Goal: Check status: Check status

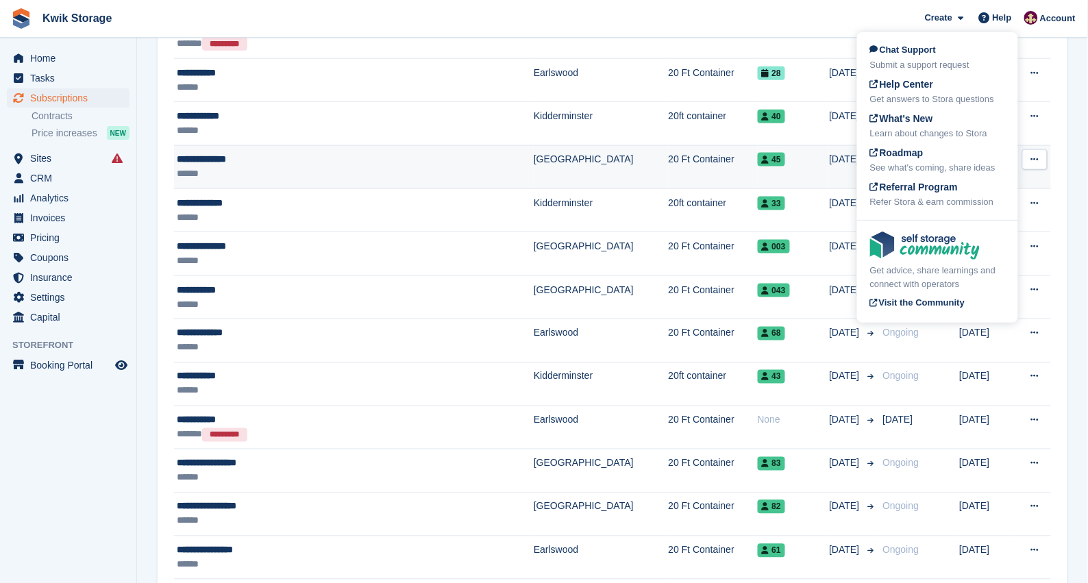
scroll to position [411, 0]
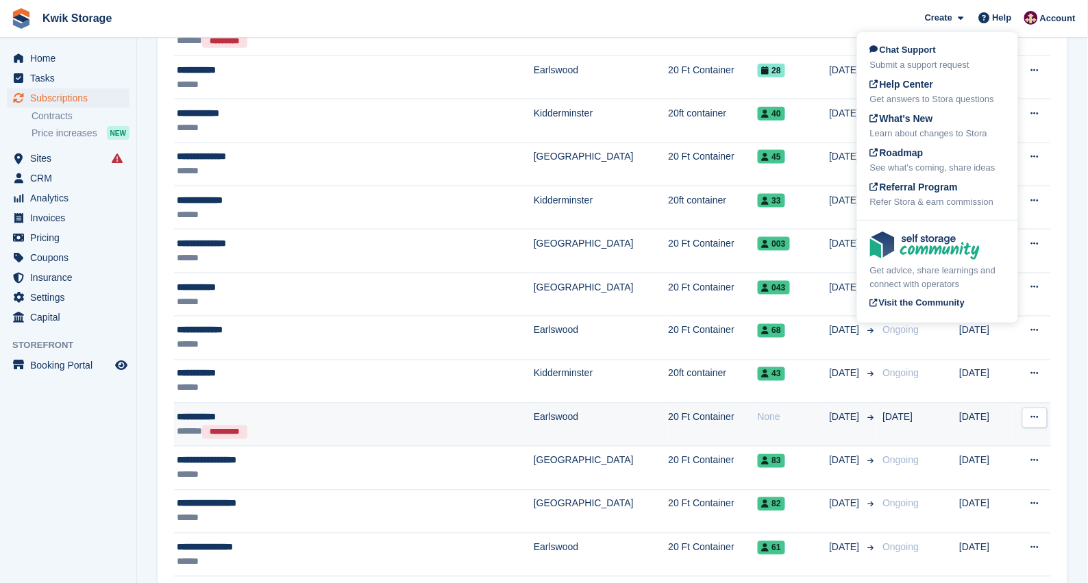
click at [351, 446] on td "**********" at bounding box center [354, 424] width 360 height 43
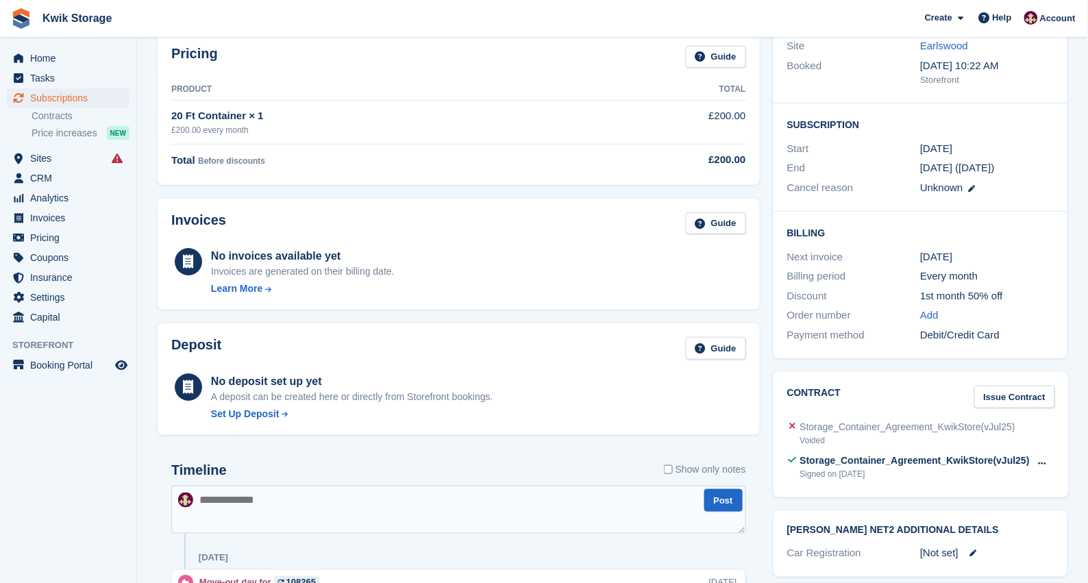
click at [953, 273] on div "Billing Next invoice 20 Sep Billing period Every month Discount 1st month 50% o…" at bounding box center [920, 285] width 294 height 147
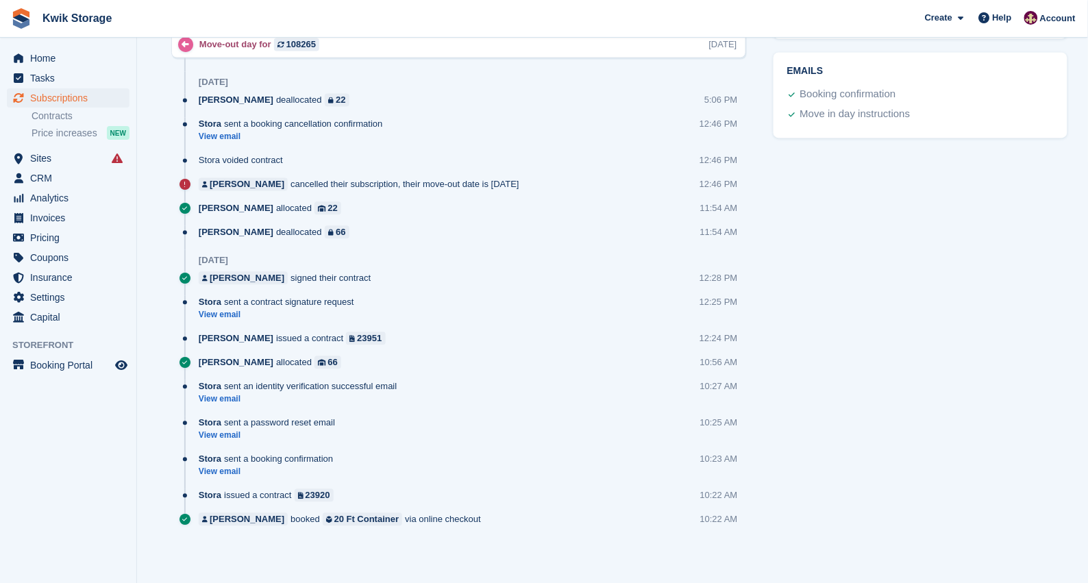
scroll to position [711, 0]
click at [21, 95] on icon "menu" at bounding box center [19, 98] width 10 height 10
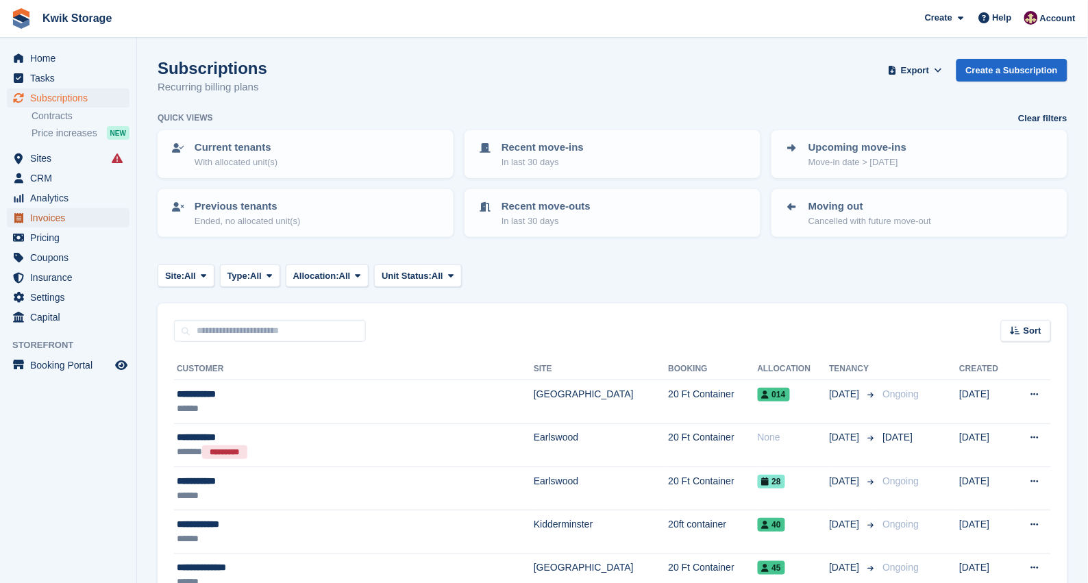
click at [97, 211] on span "Invoices" at bounding box center [71, 217] width 82 height 19
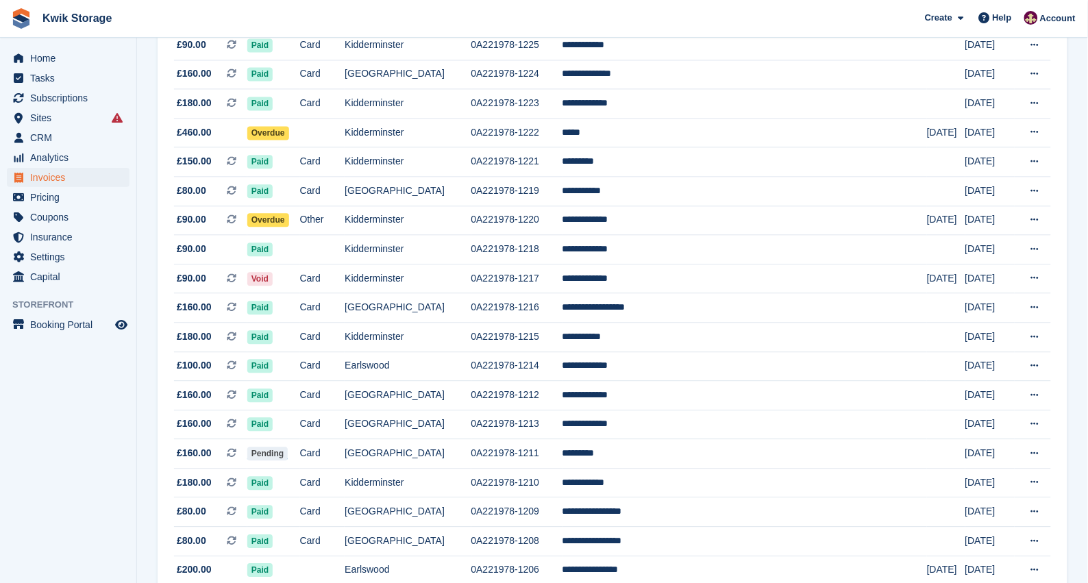
scroll to position [788, 0]
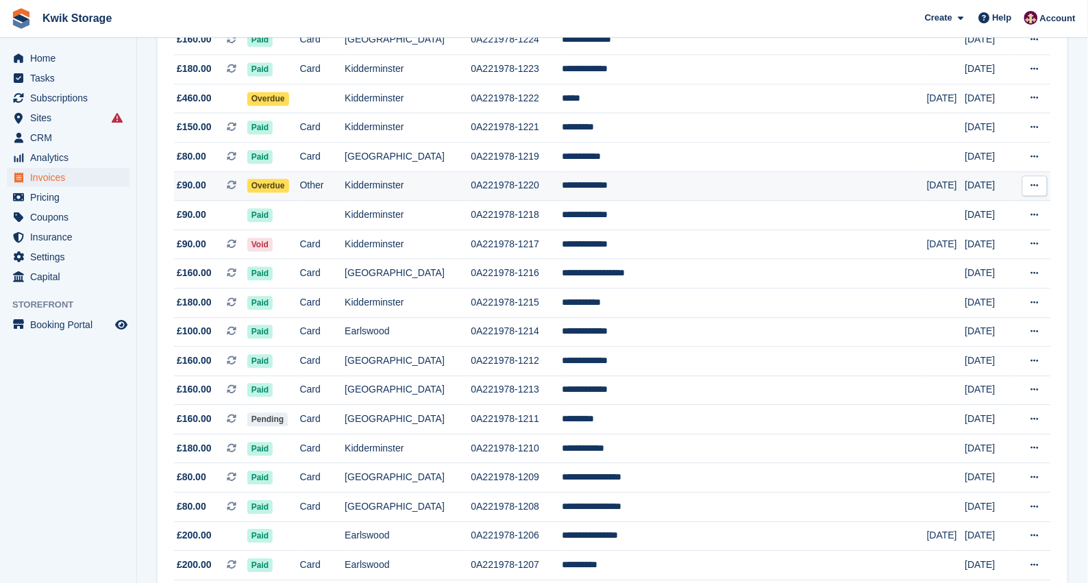
click at [534, 199] on td "0A221978-1220" at bounding box center [516, 185] width 91 height 29
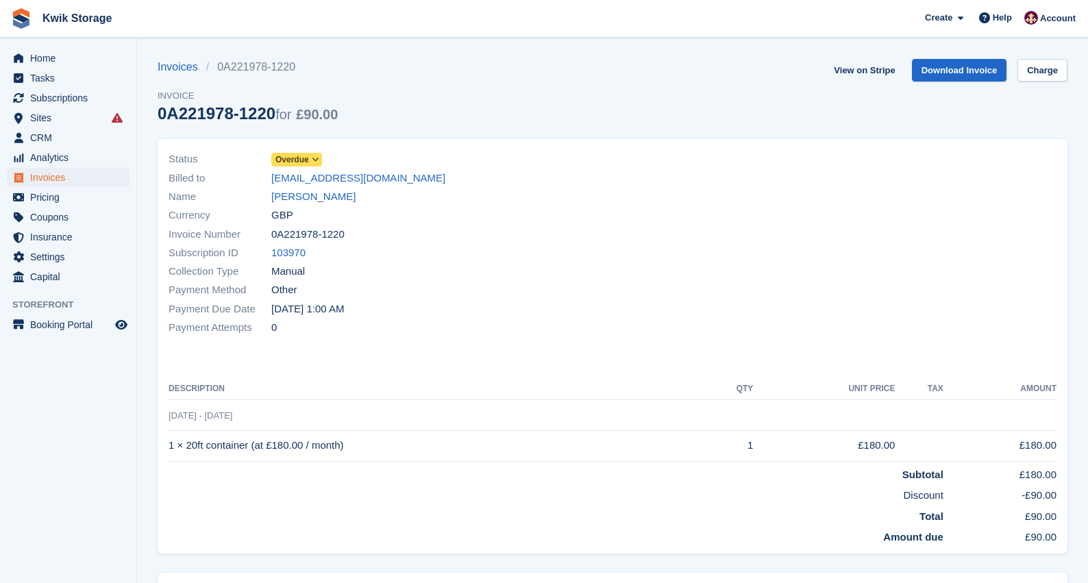
click at [293, 162] on span "Overdue" at bounding box center [292, 159] width 34 height 12
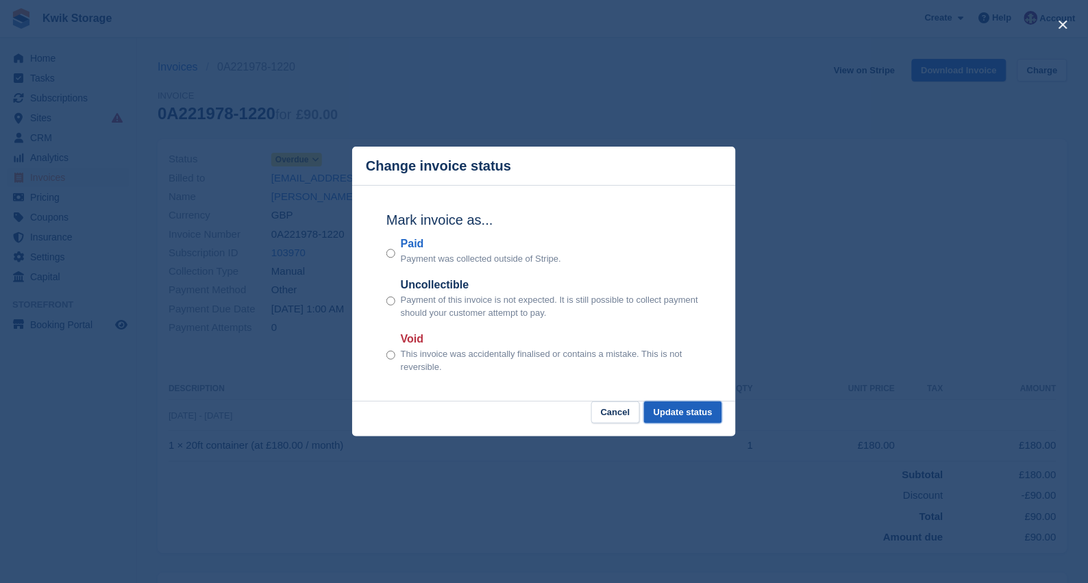
click at [675, 415] on button "Update status" at bounding box center [683, 412] width 78 height 23
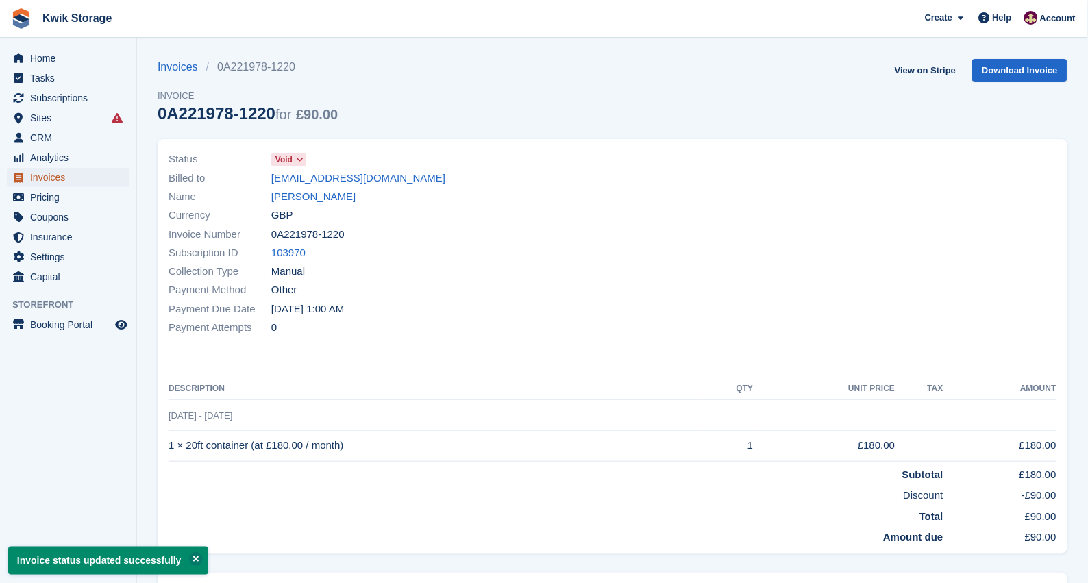
click at [116, 176] on link "Invoices" at bounding box center [68, 177] width 123 height 19
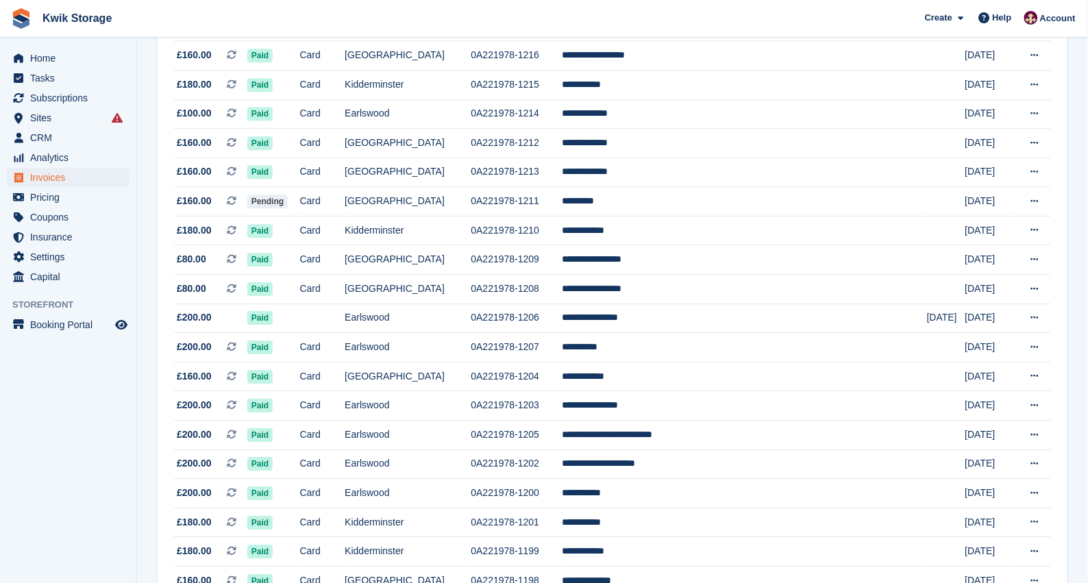
scroll to position [906, 0]
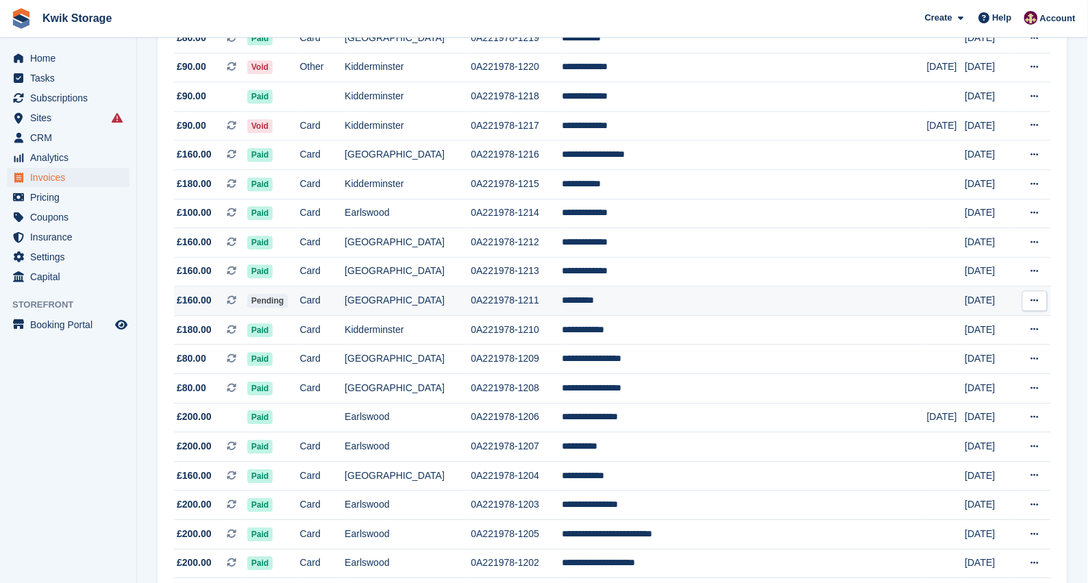
click at [524, 298] on td "0A221978-1211" at bounding box center [516, 300] width 91 height 29
